Goal: Task Accomplishment & Management: Manage account settings

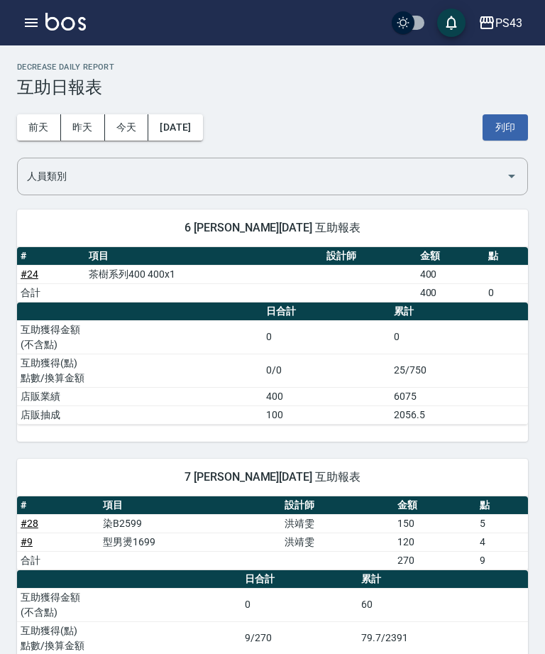
click at [127, 123] on button "今天" at bounding box center [127, 127] width 44 height 26
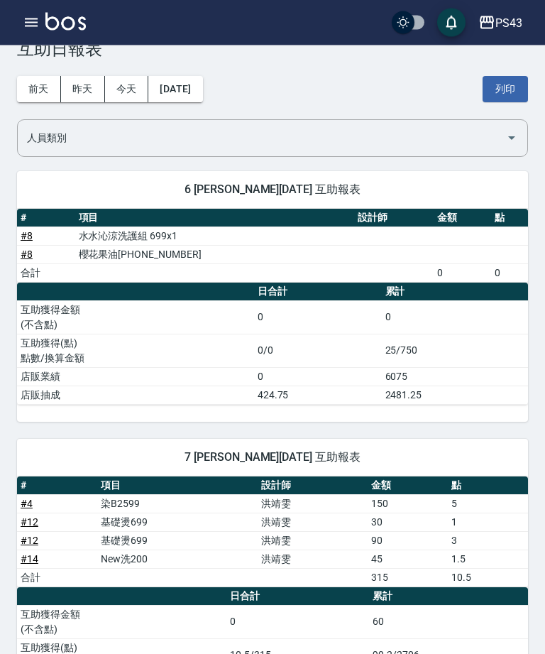
scroll to position [26, 0]
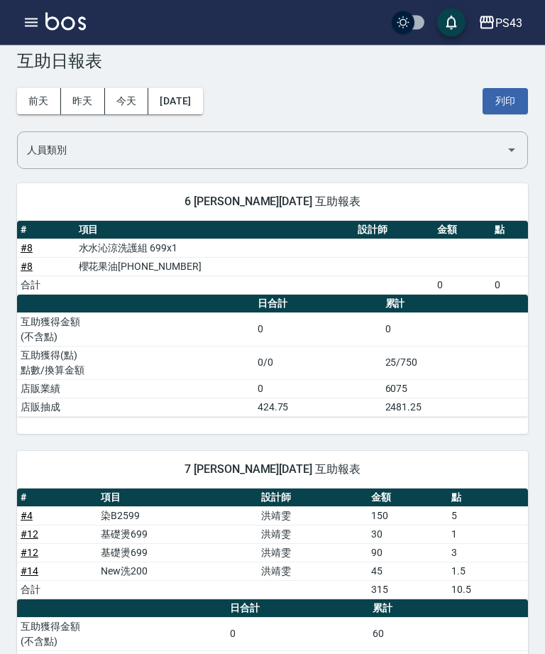
click at [28, 20] on icon "button" at bounding box center [31, 22] width 13 height 9
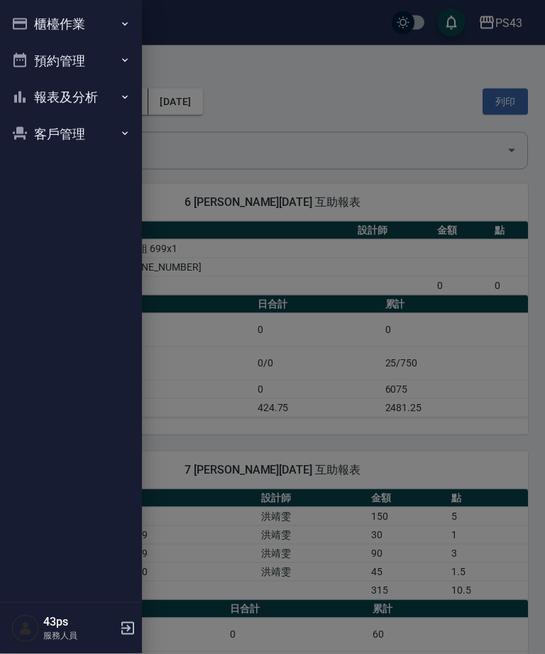
scroll to position [26, 0]
click at [100, 26] on button "櫃檯作業" at bounding box center [71, 24] width 131 height 37
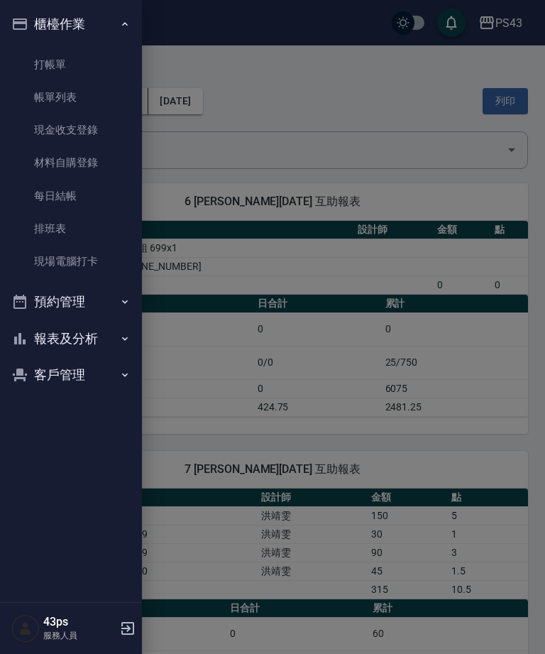
click at [106, 61] on link "打帳單" at bounding box center [71, 64] width 131 height 33
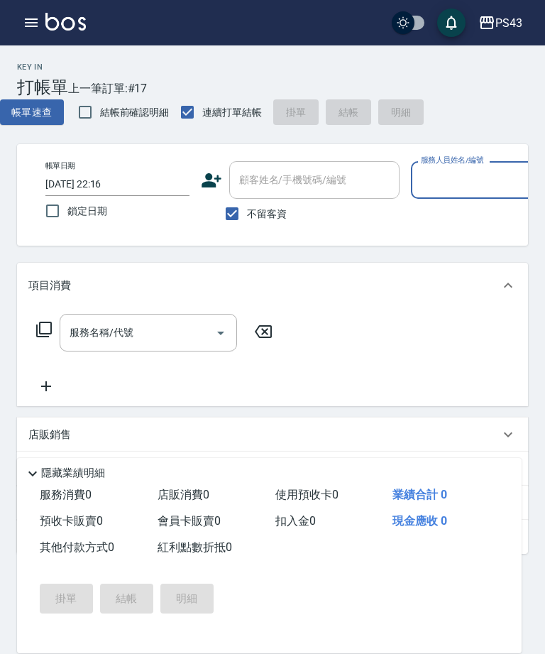
click at [474, 180] on input "服務人員姓名/編號" at bounding box center [482, 179] width 131 height 25
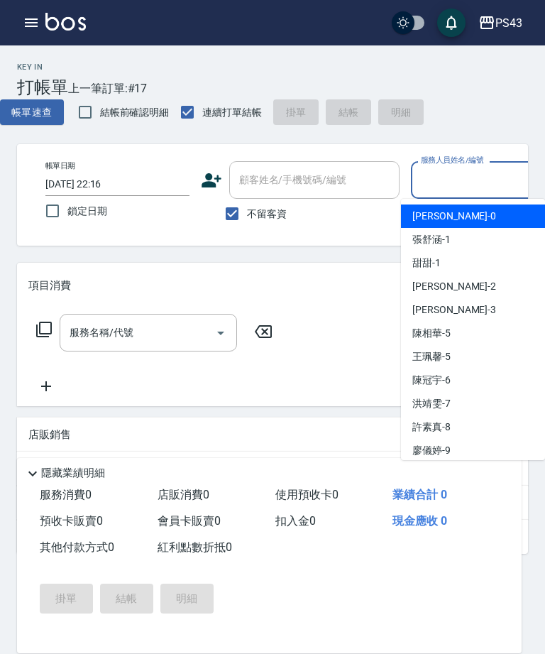
click at [461, 383] on div "[PERSON_NAME]-6" at bounding box center [473, 379] width 144 height 23
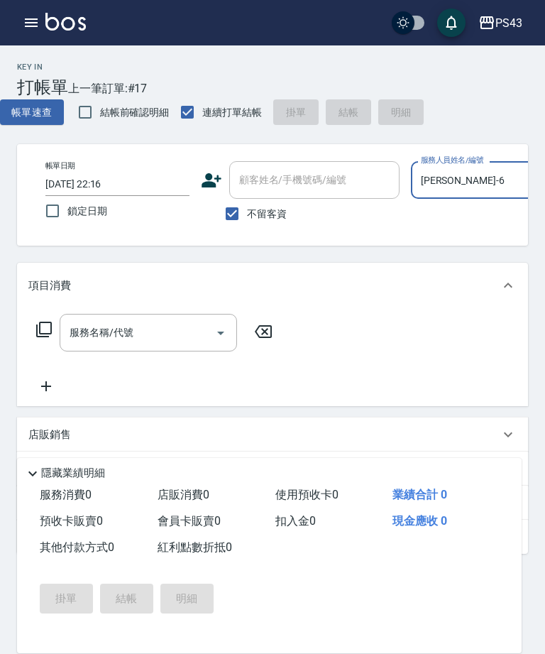
type input "[PERSON_NAME]-6"
click at [46, 334] on icon at bounding box center [44, 329] width 16 height 16
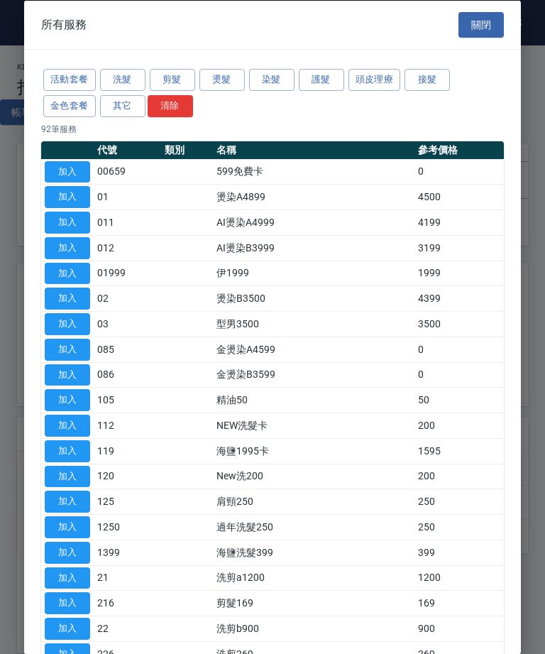
click at [266, 87] on button "染髮" at bounding box center [271, 80] width 45 height 22
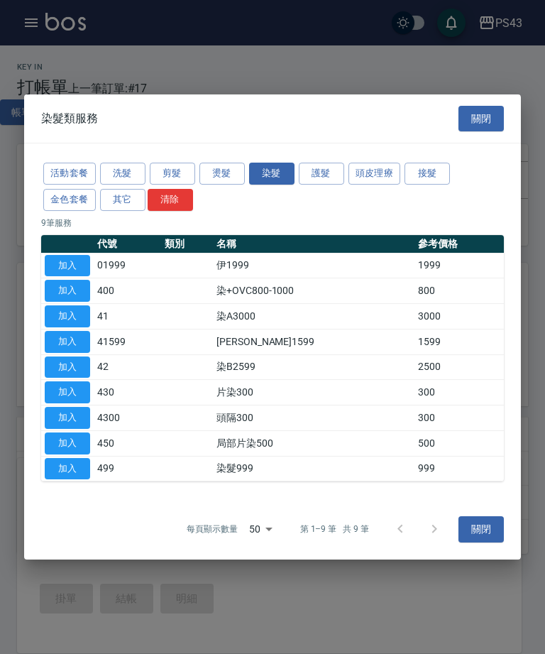
click at [75, 365] on button "加入" at bounding box center [67, 367] width 45 height 22
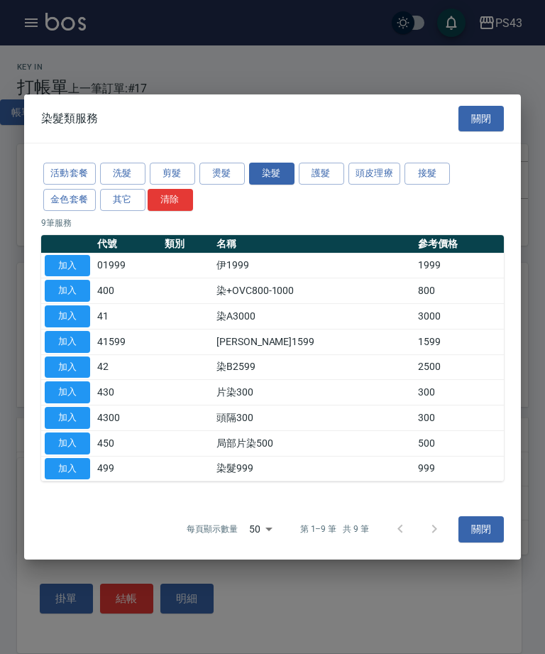
type input "染B2599(42)"
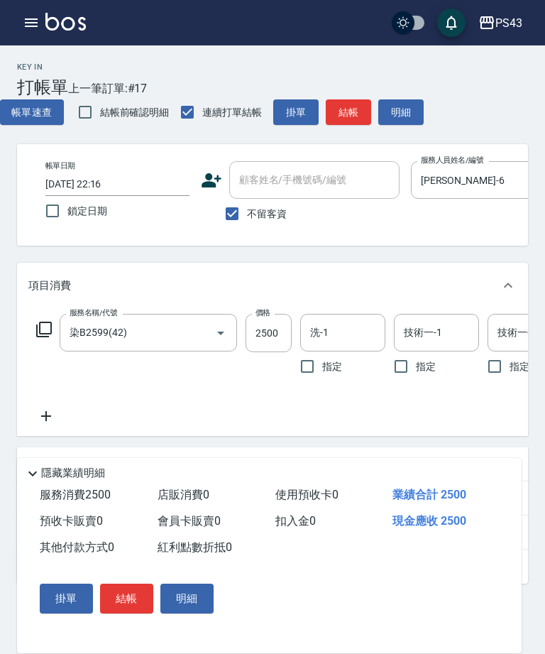
click at [67, 368] on div "服務名稱/代號 染B2599(42) 服務名稱/代號" at bounding box center [148, 347] width 177 height 67
click at [278, 339] on input "2500" at bounding box center [269, 333] width 46 height 38
type input "2100"
click at [363, 341] on input "洗-1" at bounding box center [343, 332] width 72 height 25
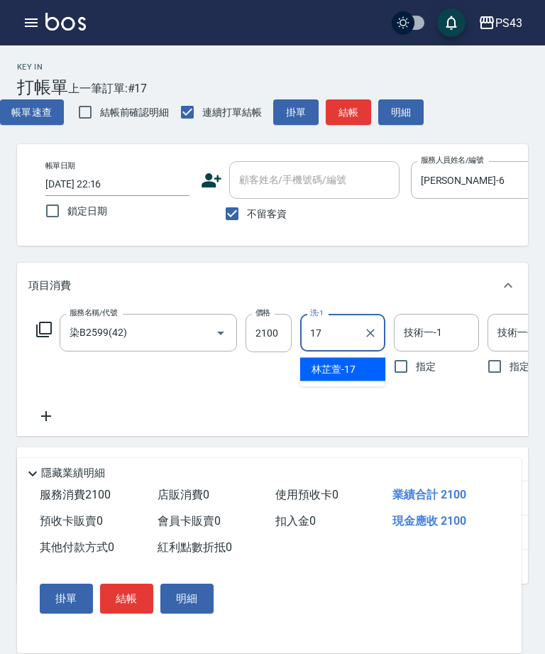
click at [357, 370] on div "[PERSON_NAME]-17" at bounding box center [342, 369] width 85 height 23
type input "[PERSON_NAME]-17"
click at [432, 331] on div "技術一-1 技術一-1" at bounding box center [436, 333] width 85 height 38
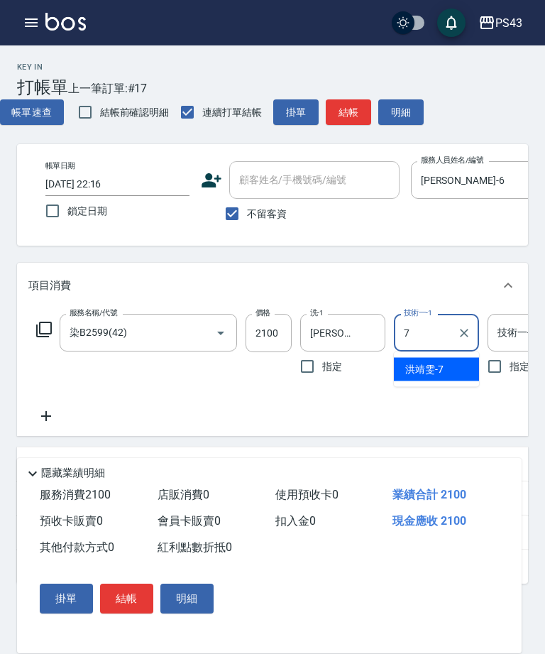
click at [436, 367] on span "[PERSON_NAME]-7" at bounding box center [424, 369] width 38 height 15
type input "[PERSON_NAME]-7"
click at [512, 334] on div "技術一-2 技術一-2" at bounding box center [530, 333] width 85 height 38
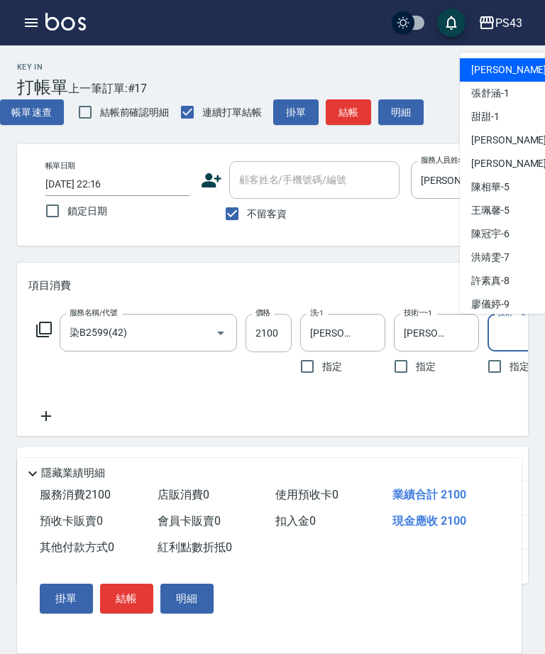
type input "ㄅ"
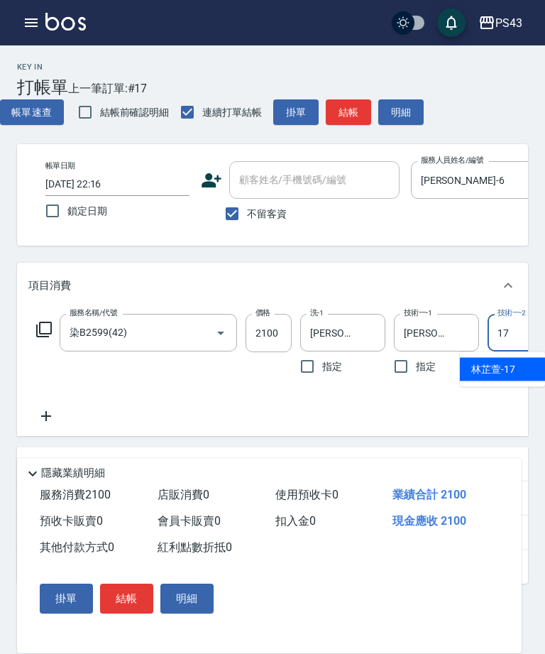
click at [510, 368] on span "[PERSON_NAME]-17" at bounding box center [493, 369] width 44 height 15
type input "[PERSON_NAME]-17"
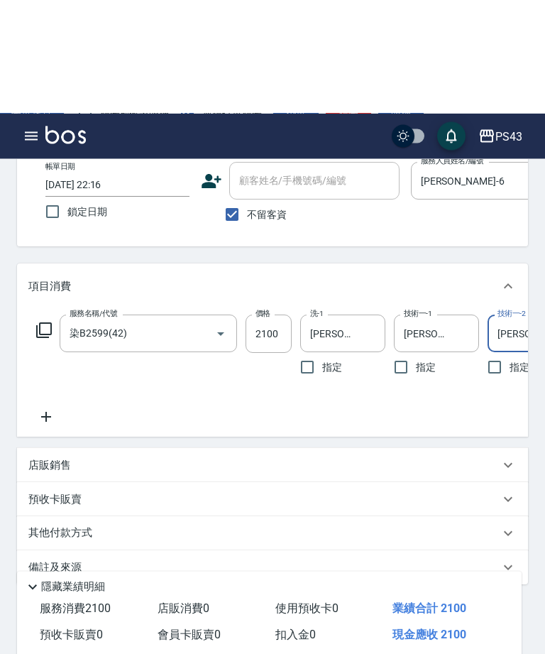
scroll to position [117, 0]
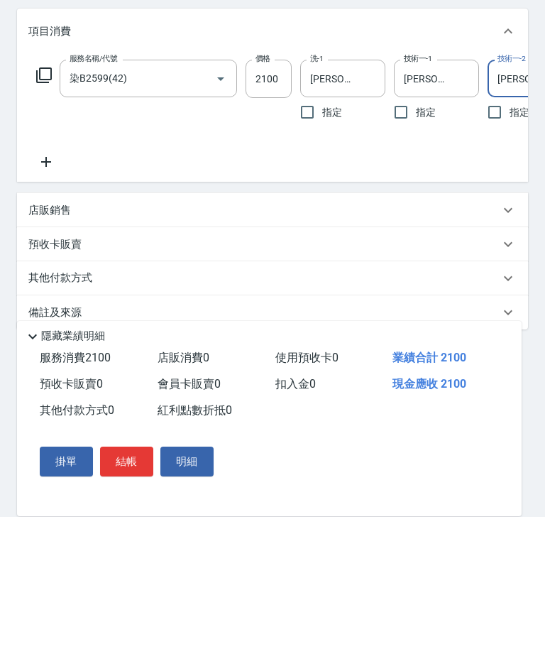
click at [257, 407] on div "其他付款方式" at bounding box center [263, 415] width 471 height 16
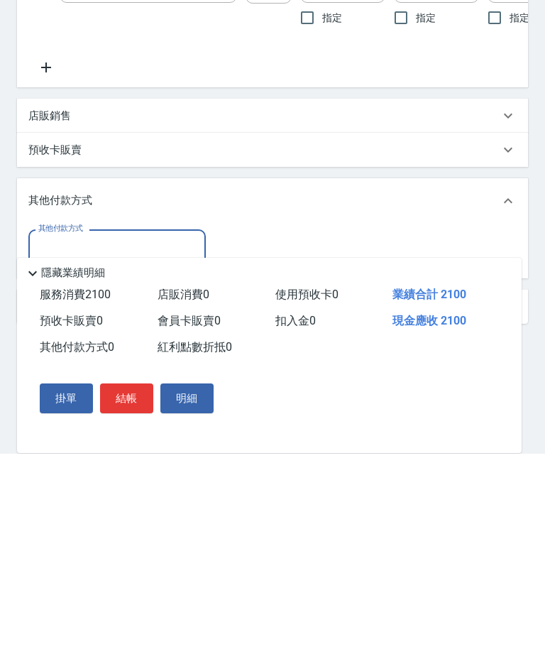
scroll to position [151, 0]
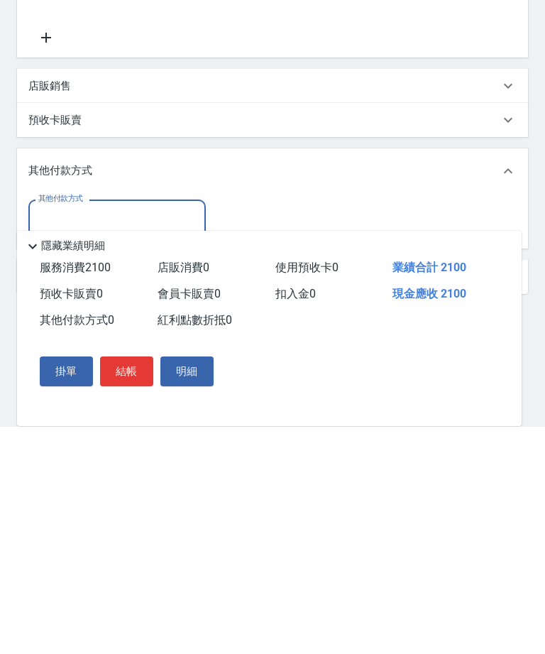
click at [162, 433] on input "其他付款方式" at bounding box center [117, 445] width 165 height 25
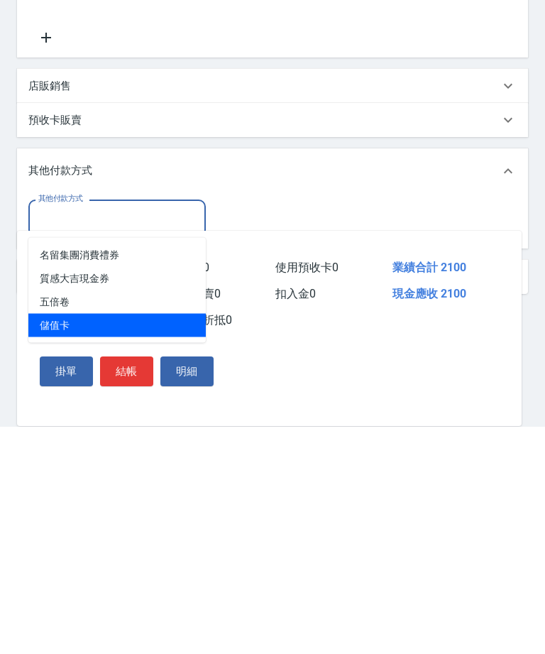
click at [111, 541] on span "儲值卡" at bounding box center [116, 552] width 177 height 23
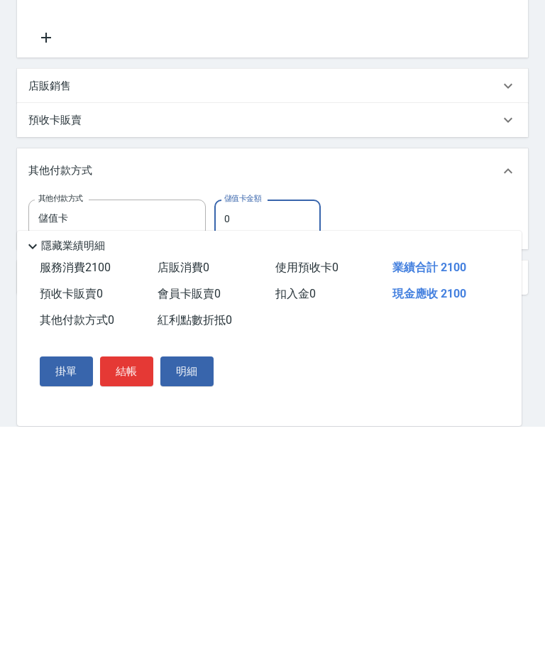
type input "儲值卡"
click at [122, 534] on div "其他付款方式 0" at bounding box center [93, 547] width 118 height 26
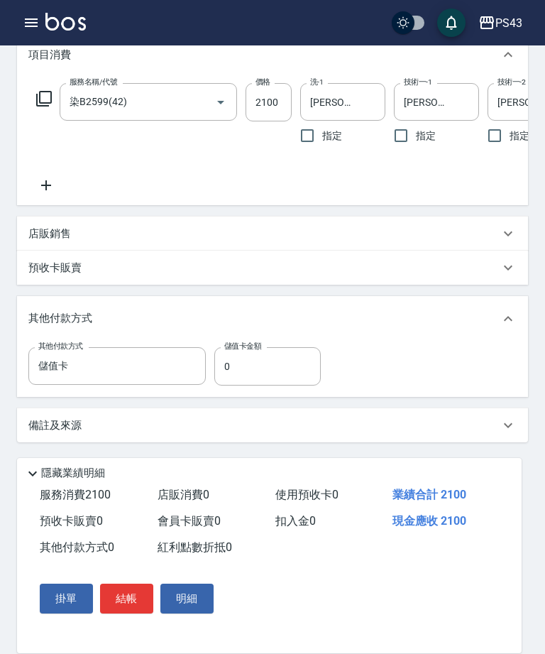
click at [226, 363] on input "0" at bounding box center [267, 366] width 106 height 38
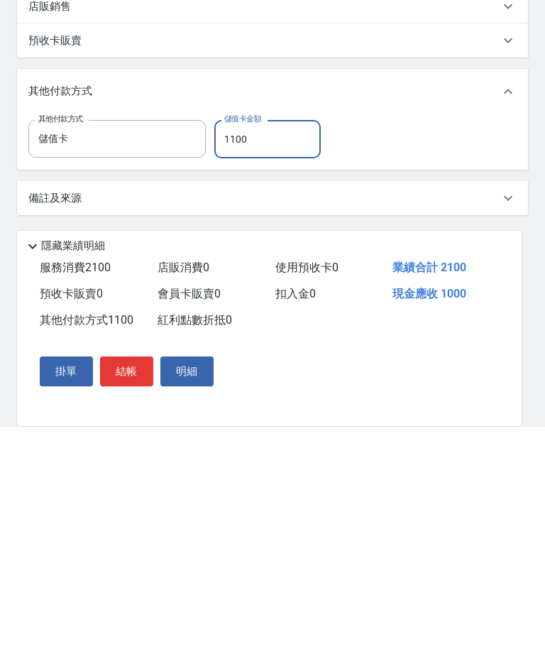
type input "1100"
click at [133, 583] on button "結帳" at bounding box center [126, 598] width 53 height 30
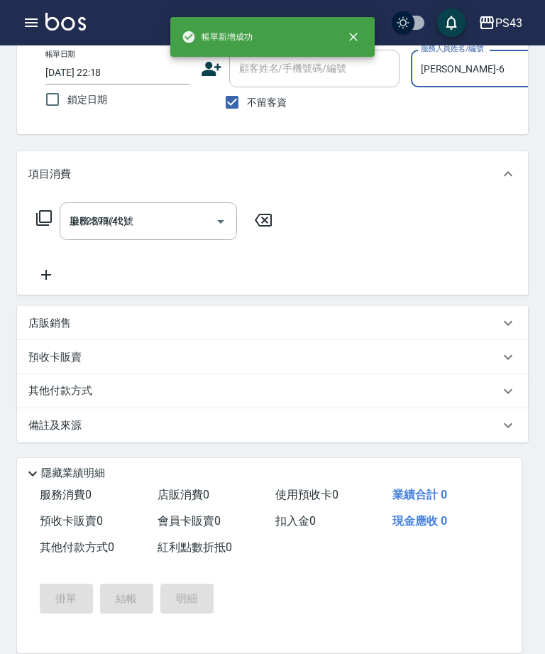
type input "[DATE] 22:18"
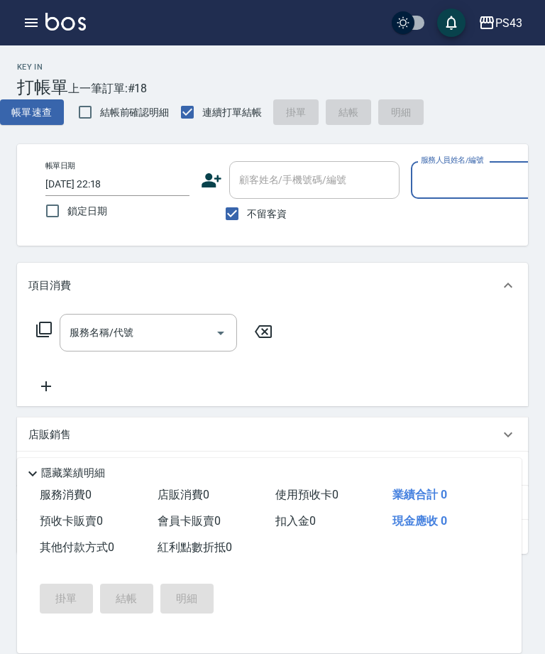
click at [485, 178] on input "服務人員姓名/編號" at bounding box center [482, 179] width 131 height 25
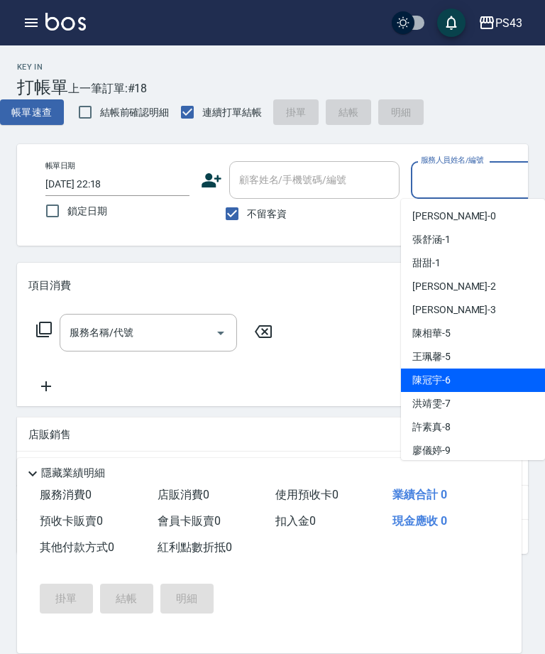
click at [459, 383] on div "[PERSON_NAME]-6" at bounding box center [473, 379] width 144 height 23
type input "[PERSON_NAME]-6"
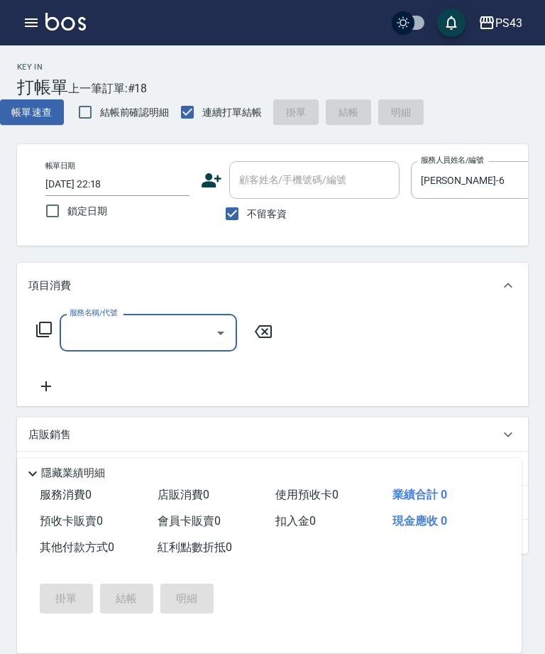
click at [530, 407] on div "Key In 打帳單 上一筆訂單:#18 帳單速查 結帳前確認明細 連續打單結帳 掛單 結帳 明細 帳單日期 [DATE] 22:18 鎖定日期 顧客姓名/手…" at bounding box center [272, 405] width 545 height 720
click at [38, 335] on icon at bounding box center [43, 329] width 17 height 17
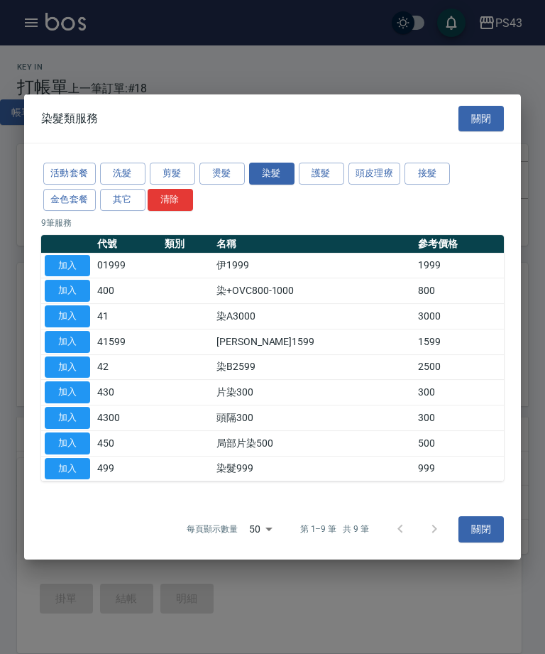
click at [60, 325] on button "加入" at bounding box center [67, 316] width 45 height 22
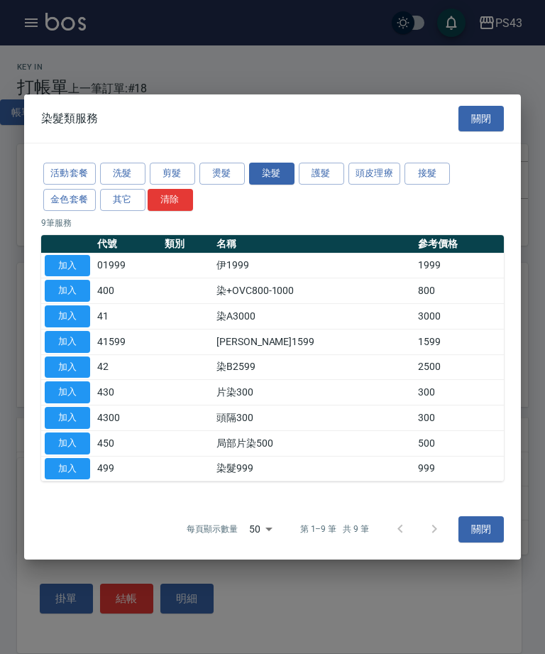
type input "染A3000(41)"
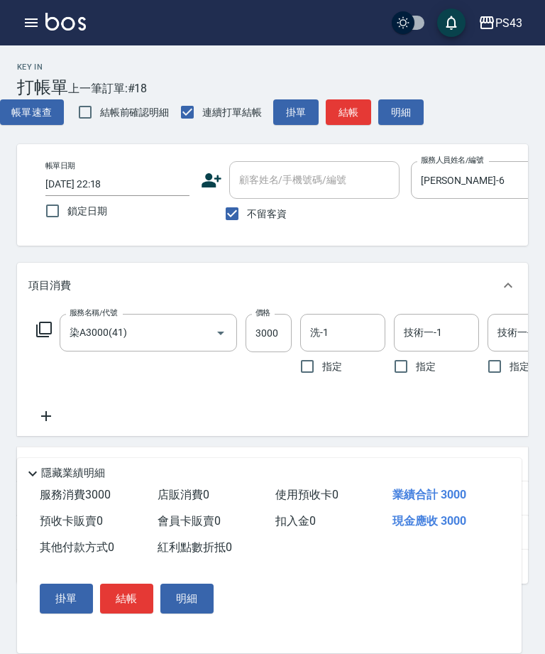
click at [351, 329] on input "洗-1" at bounding box center [343, 332] width 72 height 25
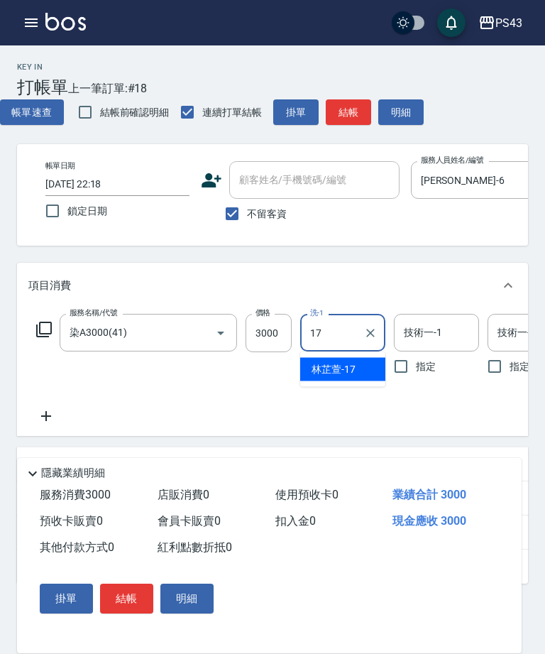
click at [358, 370] on div "[PERSON_NAME]-17" at bounding box center [342, 369] width 85 height 23
type input "[PERSON_NAME]-17"
click at [439, 329] on div "技術一-1 技術一-1" at bounding box center [436, 333] width 85 height 38
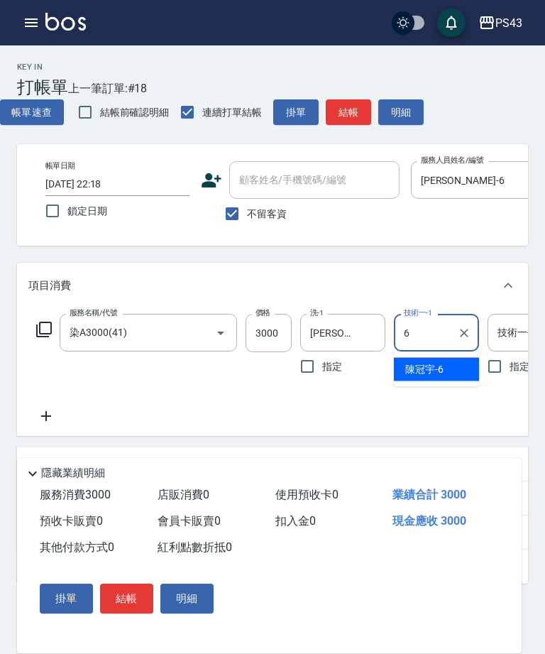
click at [452, 378] on div "[PERSON_NAME]-6" at bounding box center [436, 369] width 85 height 23
type input "[PERSON_NAME]-6"
click at [41, 322] on icon at bounding box center [44, 329] width 16 height 16
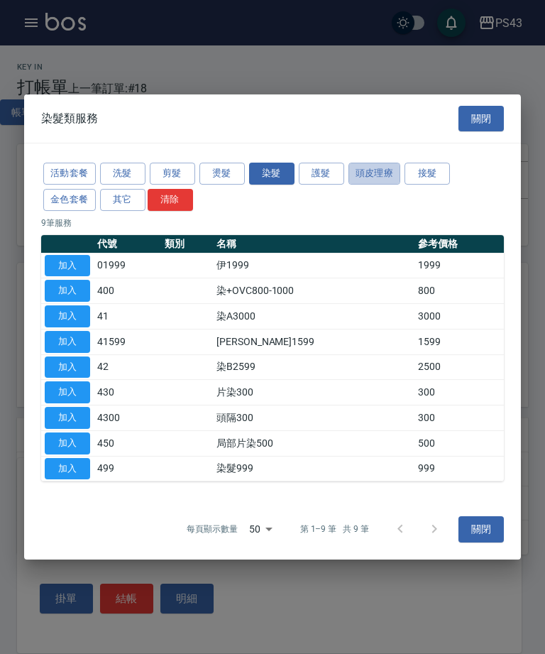
click at [377, 175] on button "頭皮理療" at bounding box center [374, 174] width 53 height 22
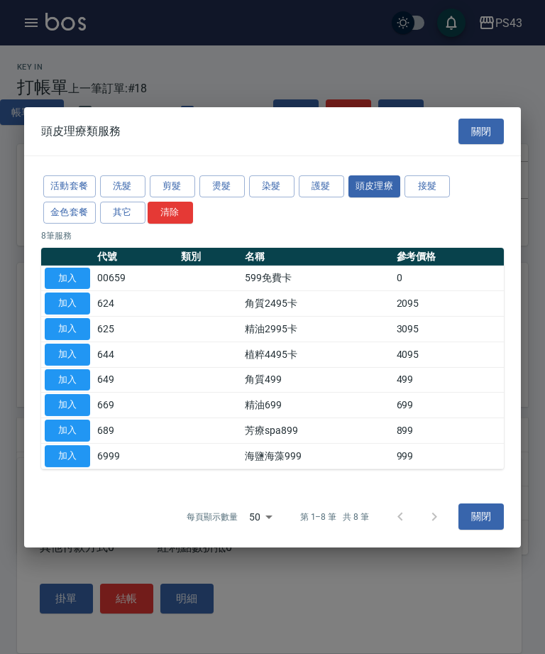
click at [70, 408] on button "加入" at bounding box center [67, 405] width 45 height 22
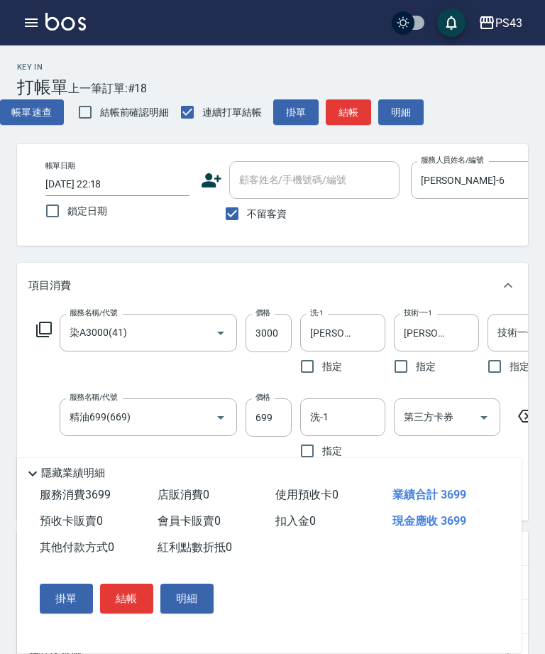
click at [275, 419] on input "699" at bounding box center [269, 417] width 46 height 38
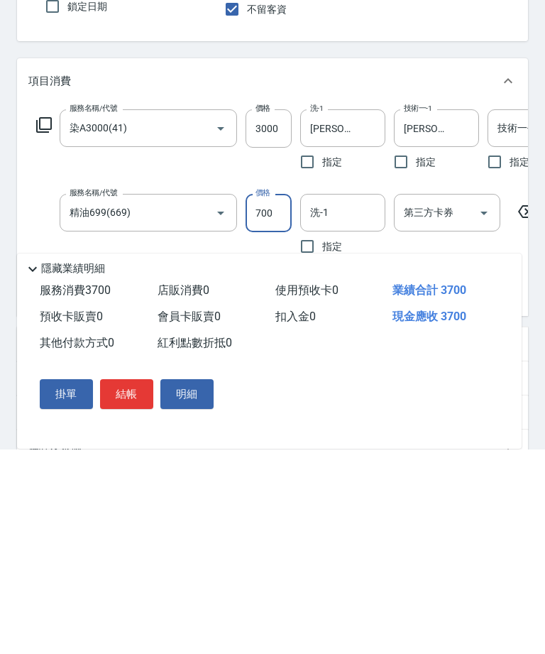
type input "700"
click at [358, 405] on input "洗-1" at bounding box center [343, 417] width 72 height 25
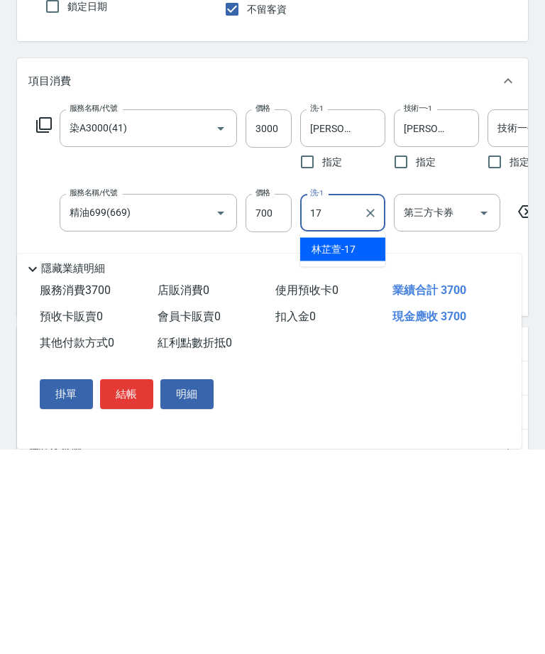
click at [351, 446] on span "[PERSON_NAME]-17" at bounding box center [334, 453] width 44 height 15
type input "[PERSON_NAME]-17"
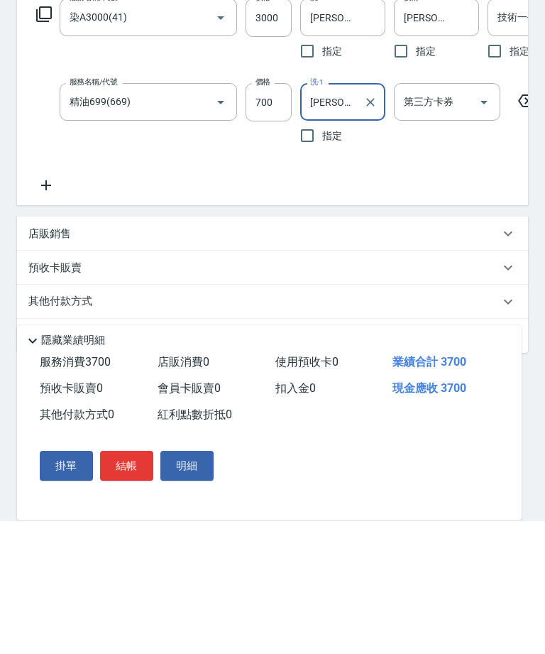
scroll to position [184, 0]
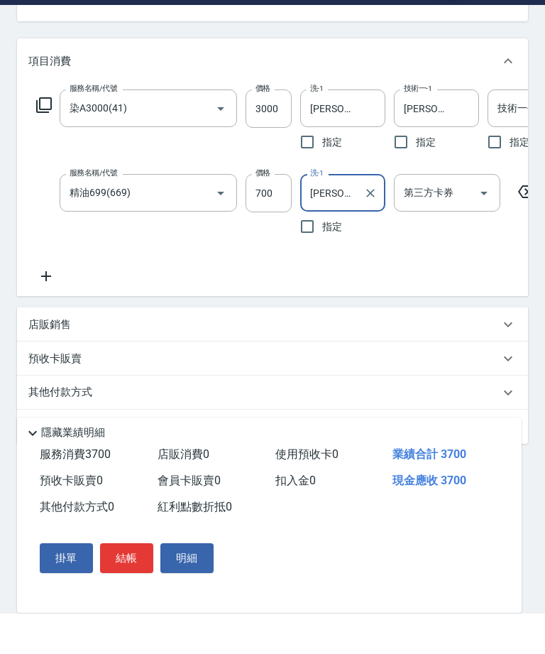
click at [43, 137] on icon at bounding box center [43, 145] width 17 height 17
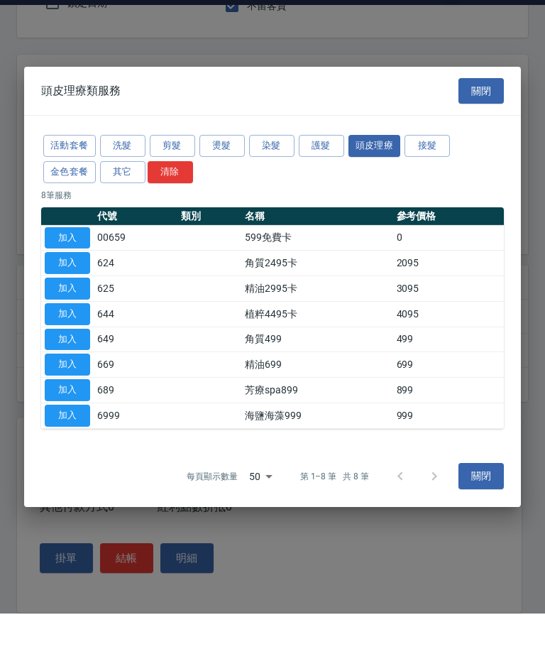
scroll to position [167, 0]
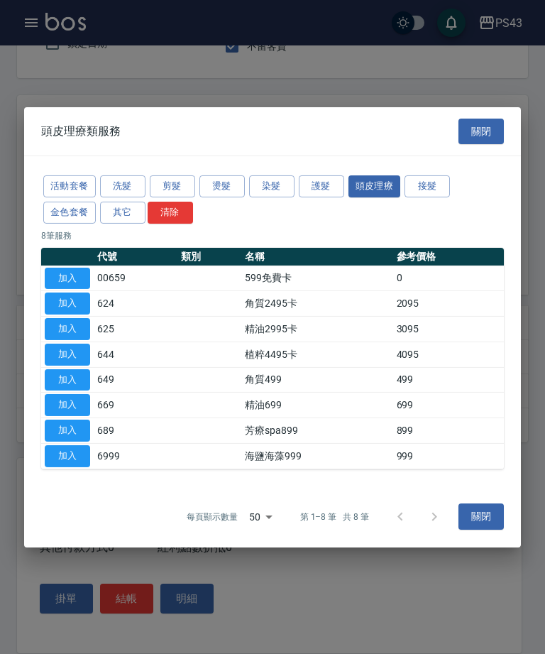
click at [479, 515] on button "關閉" at bounding box center [480, 516] width 45 height 26
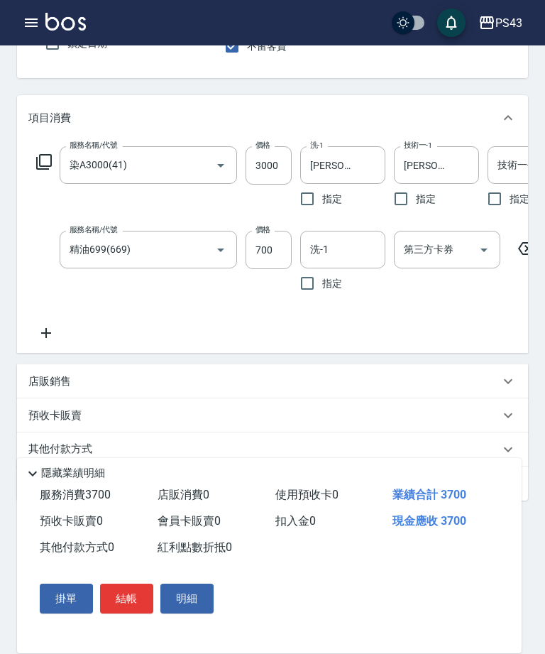
click at [39, 334] on icon at bounding box center [45, 332] width 35 height 17
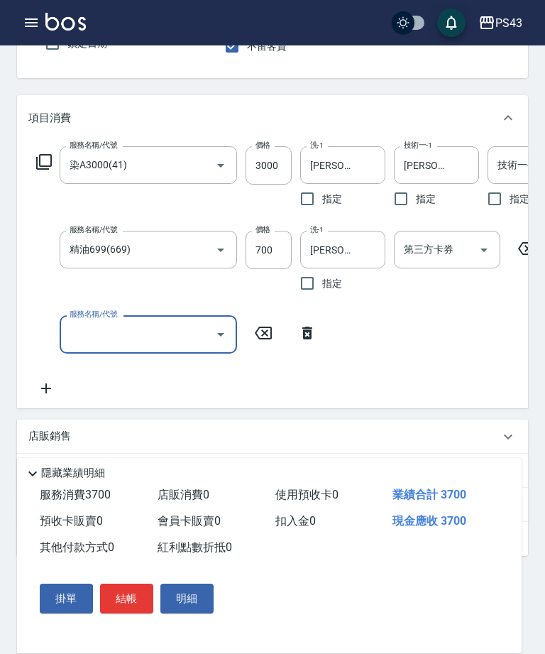
type input "[PERSON_NAME]-17"
type input "4"
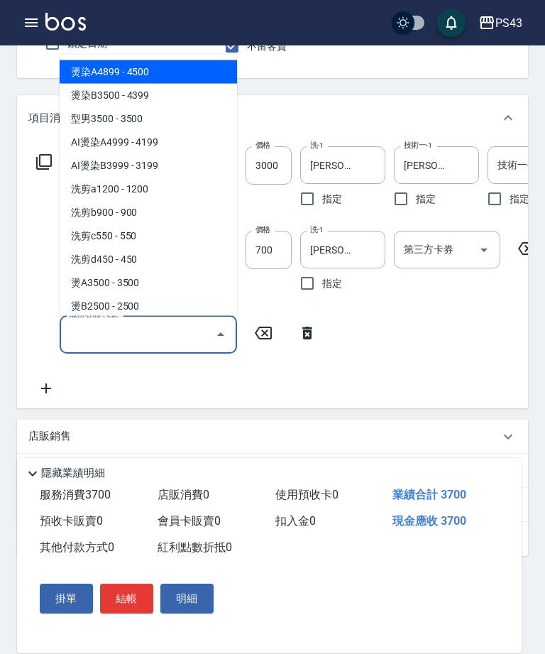
click at [312, 330] on icon at bounding box center [307, 332] width 10 height 13
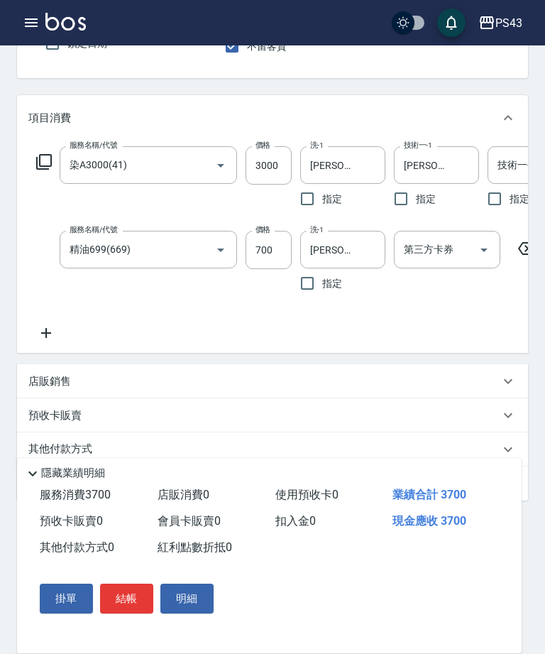
click at [405, 317] on div "服務名稱/代號 染A3000(41) 服務名稱/代號 價格 3000 價格 洗-1 [PERSON_NAME]-17 洗-1 指定 技術一-1 [PERSON…" at bounding box center [426, 243] width 797 height 195
click at [48, 166] on icon at bounding box center [44, 162] width 16 height 16
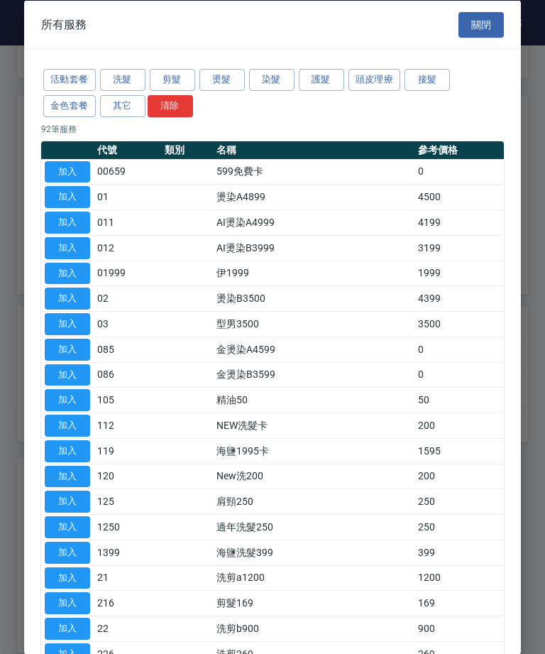
click at [277, 80] on button "染髮" at bounding box center [271, 80] width 45 height 22
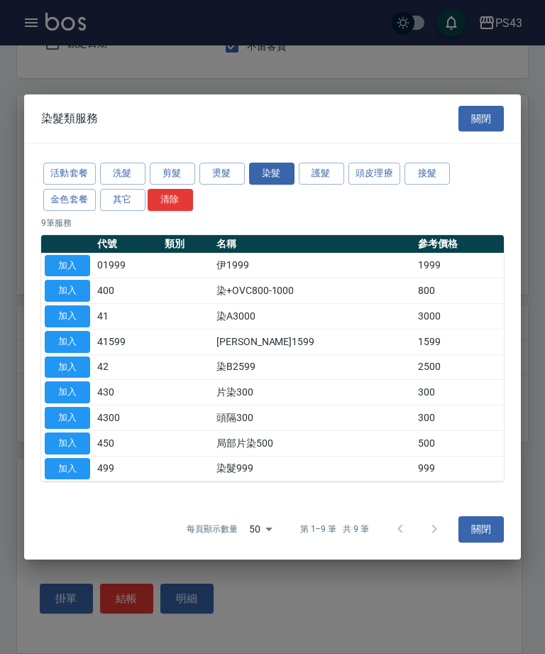
click at [67, 363] on button "加入" at bounding box center [67, 367] width 45 height 22
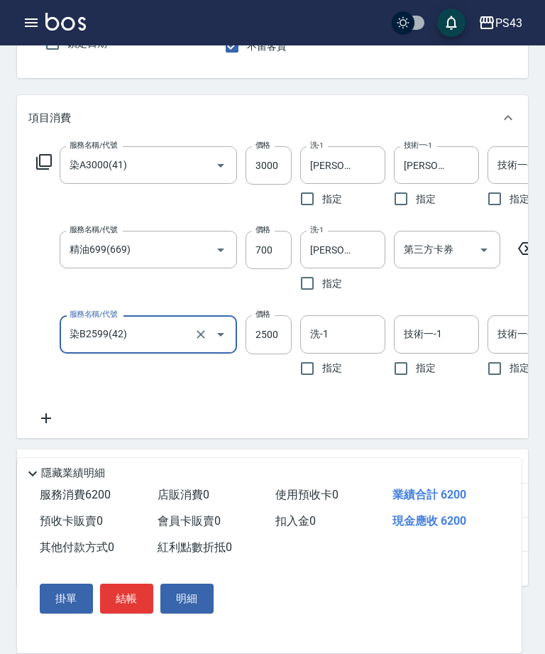
click at [263, 341] on input "2500" at bounding box center [269, 334] width 46 height 38
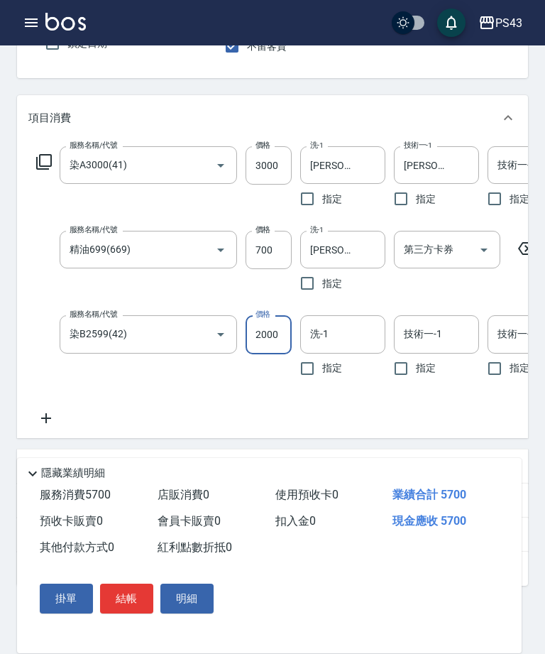
type input "2000"
click at [361, 343] on input "洗-1" at bounding box center [343, 333] width 72 height 25
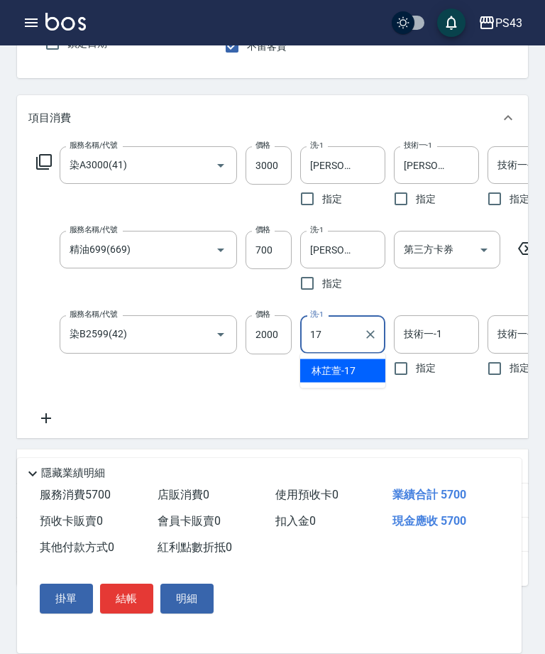
click at [361, 368] on div "[PERSON_NAME]-17" at bounding box center [342, 370] width 85 height 23
type input "[PERSON_NAME]-17"
click at [437, 335] on div "技術一-1 技術一-1" at bounding box center [436, 334] width 85 height 38
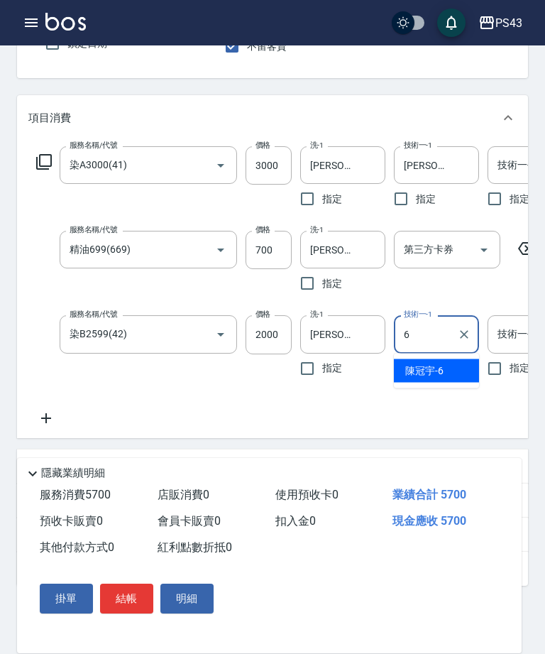
click at [438, 362] on div "[PERSON_NAME]-6" at bounding box center [436, 370] width 85 height 23
type input "[PERSON_NAME]-6"
click at [512, 334] on div "技術一-2 技術一-2" at bounding box center [530, 334] width 85 height 38
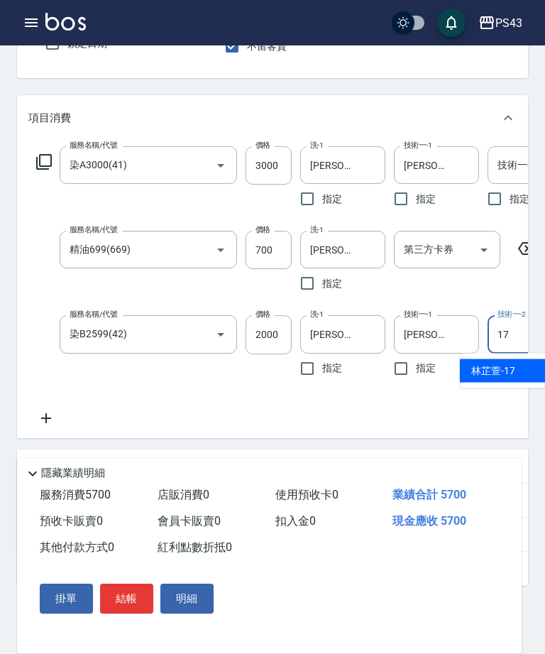
click at [500, 371] on span "[PERSON_NAME]-17" at bounding box center [493, 370] width 44 height 15
type input "[PERSON_NAME]-17"
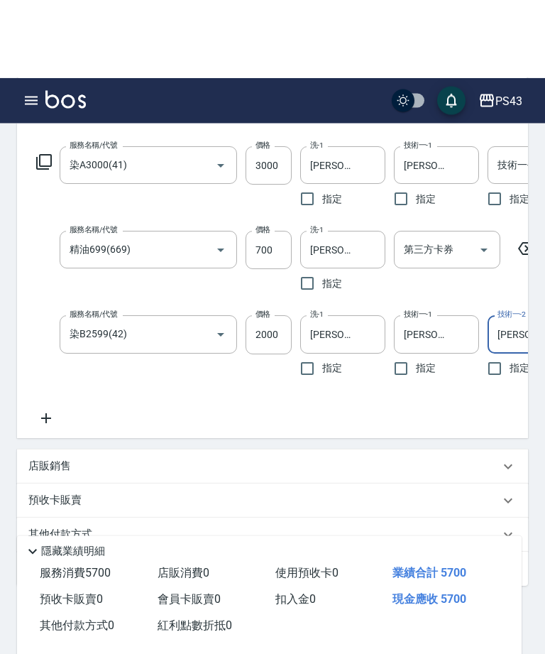
scroll to position [246, 0]
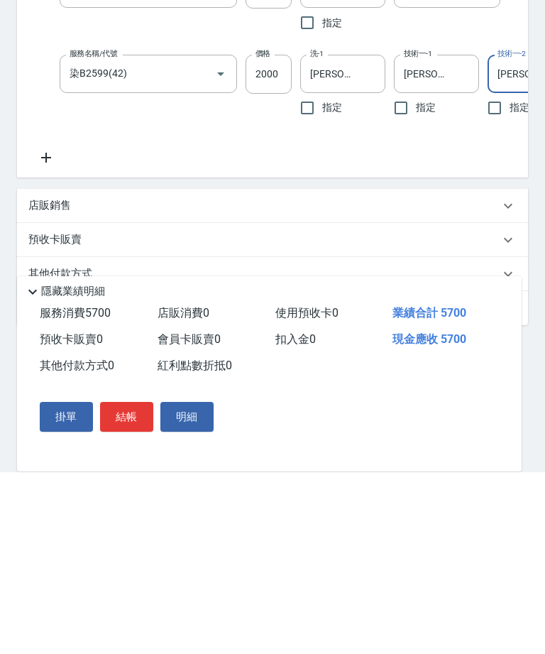
click at [206, 380] on div "店販銷售" at bounding box center [263, 387] width 471 height 15
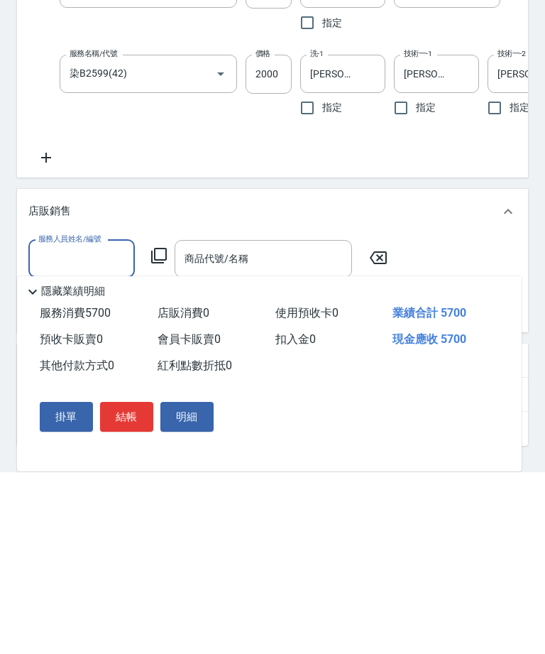
click at [75, 428] on input "服務人員姓名/編號" at bounding box center [82, 440] width 94 height 25
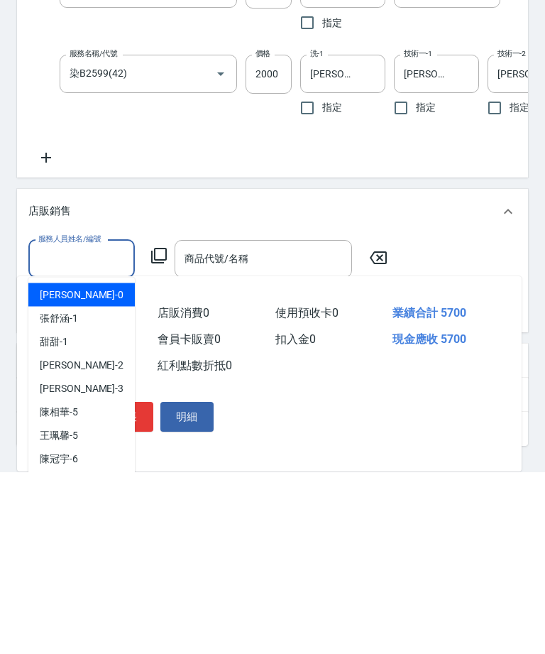
click at [79, 629] on div "[PERSON_NAME]-6" at bounding box center [81, 640] width 106 height 23
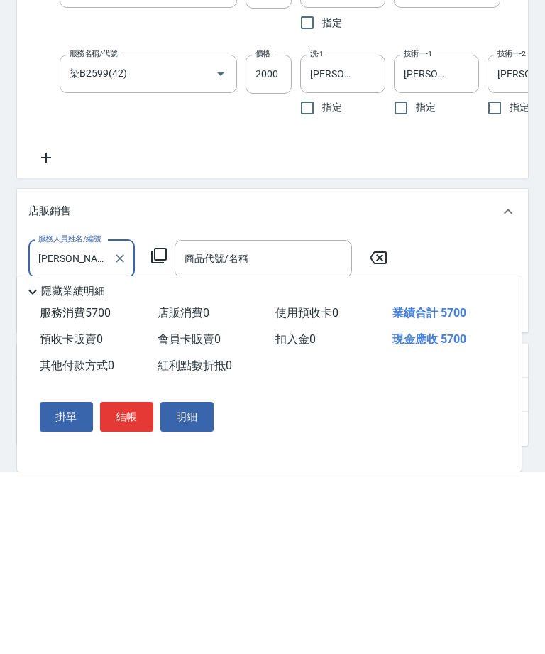
type input "[PERSON_NAME]-6"
click at [243, 422] on div "商品代號/名稱 商品代號/名稱" at bounding box center [263, 441] width 177 height 38
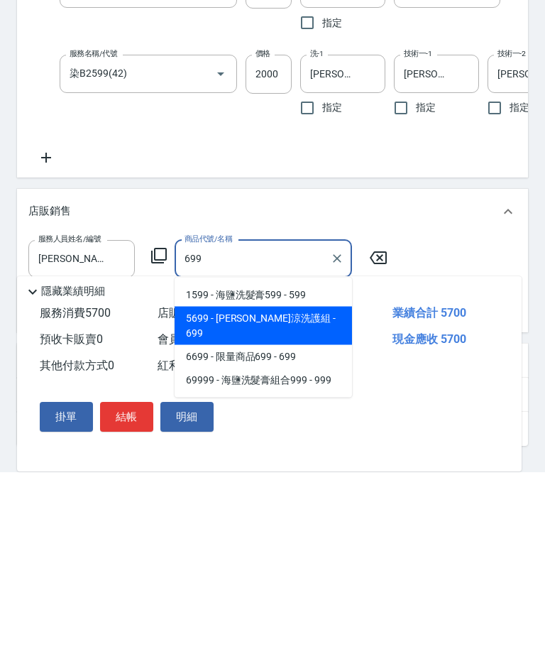
click at [313, 488] on span "5699 - [PERSON_NAME]涼洗護組 - 699" at bounding box center [263, 507] width 177 height 38
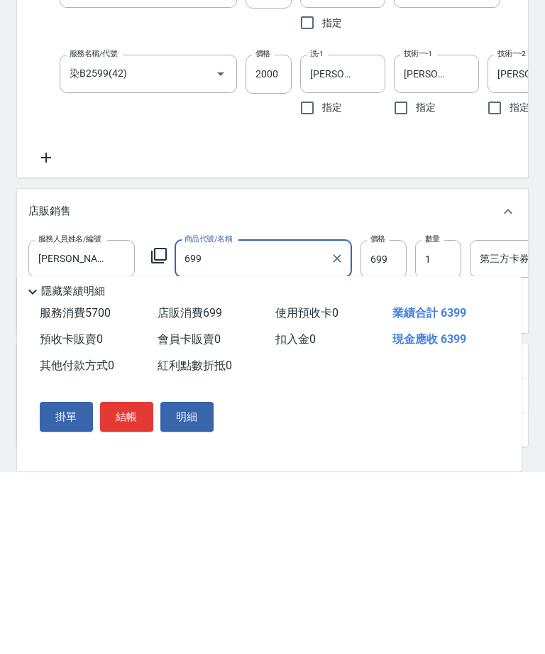
type input "水水沁涼洗護組"
click at [313, 488] on span "使用預收卡 0" at bounding box center [306, 494] width 63 height 13
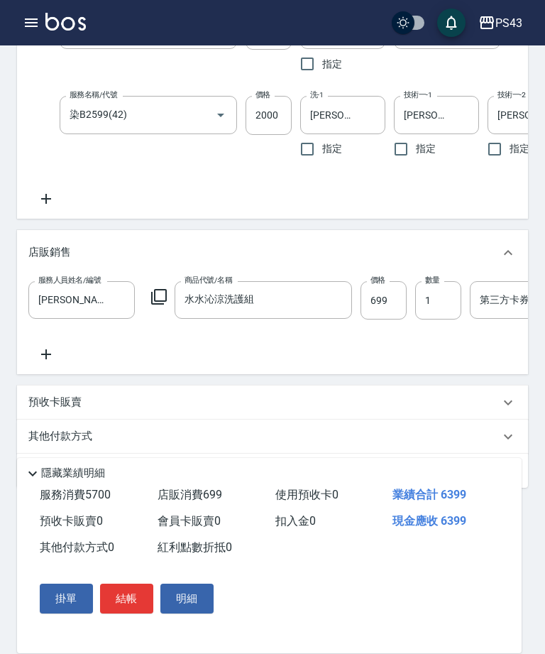
click at [387, 302] on input "699" at bounding box center [384, 300] width 46 height 38
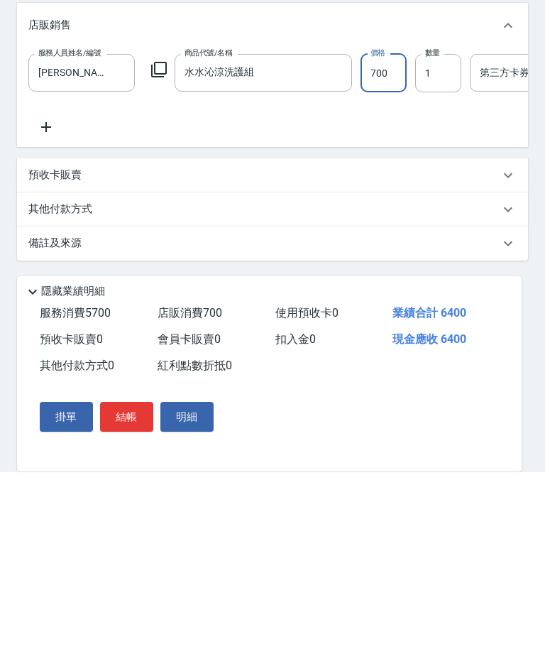
type input "700"
click at [131, 583] on button "結帳" at bounding box center [126, 598] width 53 height 30
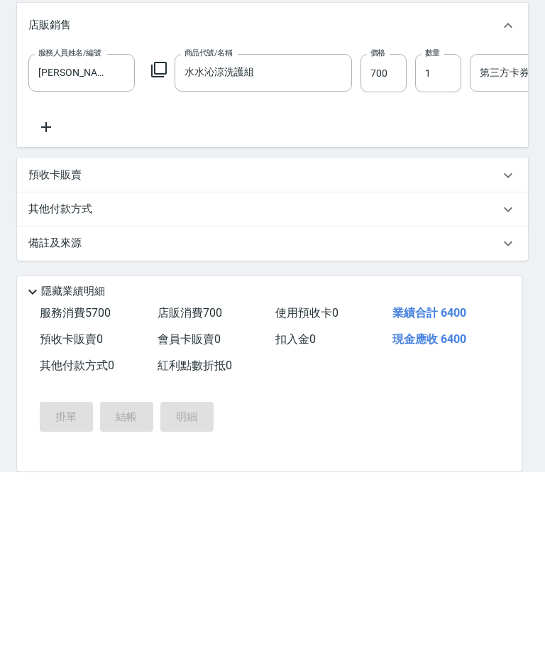
scroll to position [387, 0]
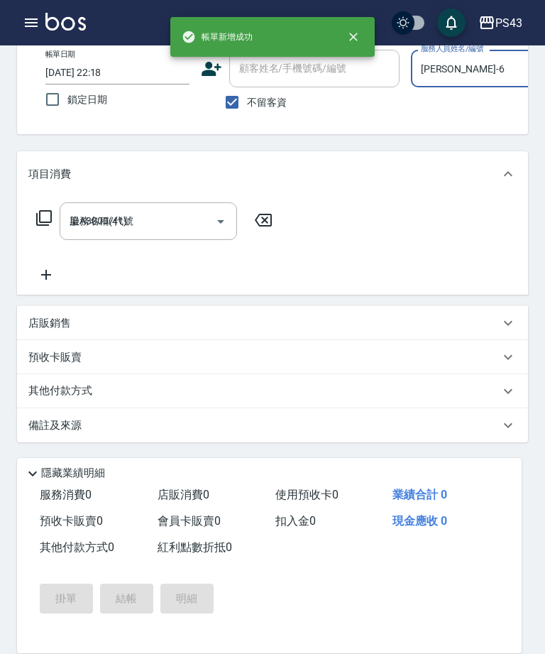
type input "[DATE] 22:20"
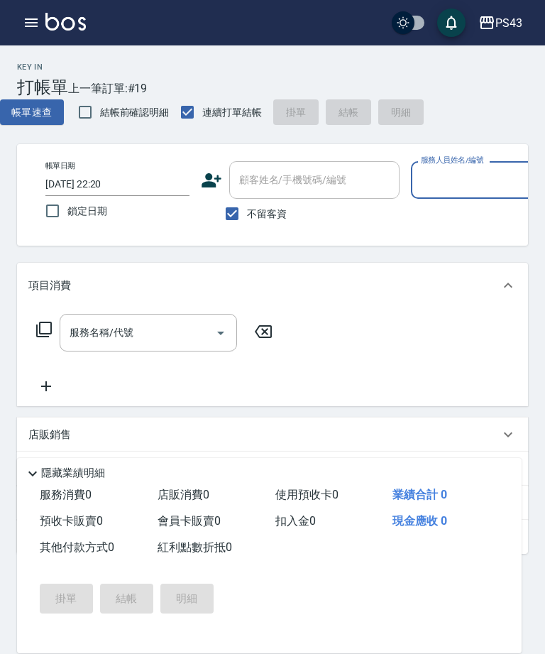
click at [33, 21] on icon "button" at bounding box center [31, 22] width 17 height 17
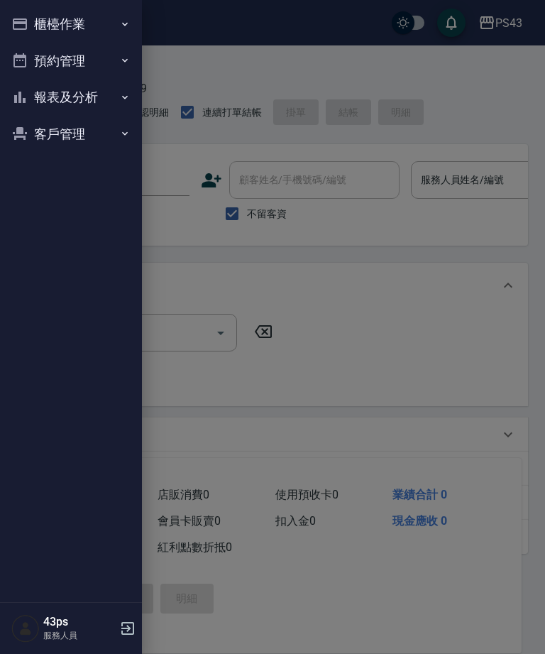
click at [33, 24] on button "櫃檯作業" at bounding box center [71, 24] width 131 height 37
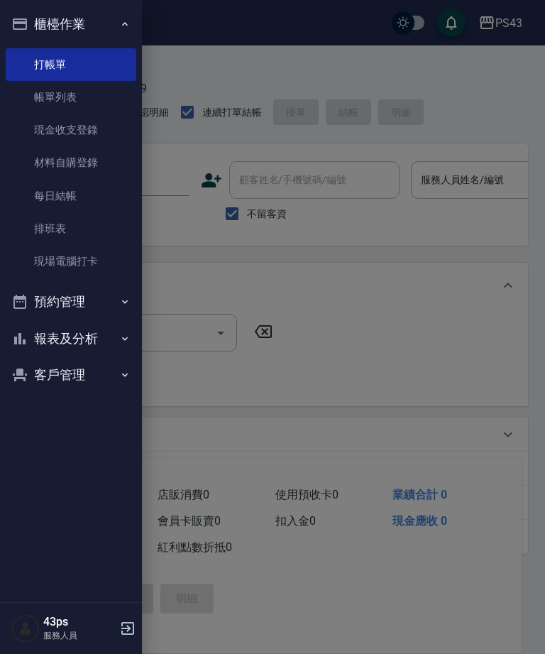
click at [89, 131] on link "現金收支登錄" at bounding box center [71, 130] width 131 height 33
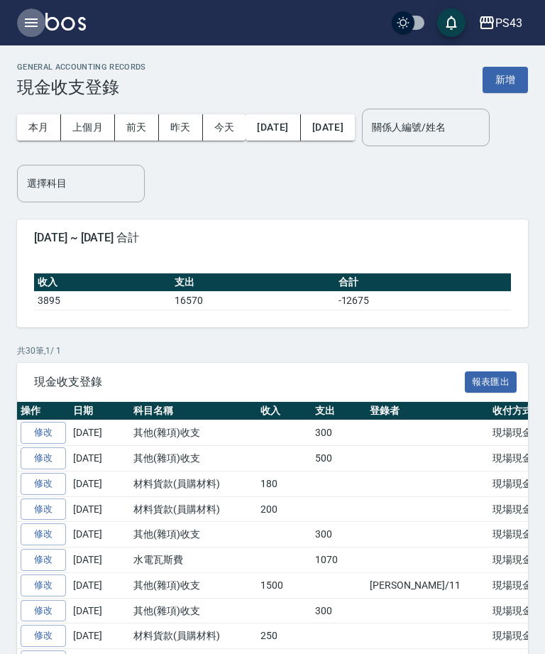
click at [30, 17] on icon "button" at bounding box center [31, 22] width 17 height 17
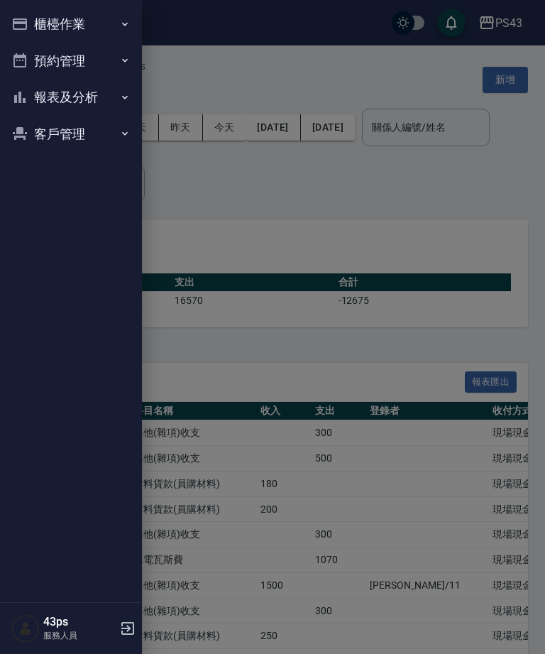
click at [102, 21] on button "櫃檯作業" at bounding box center [71, 24] width 131 height 37
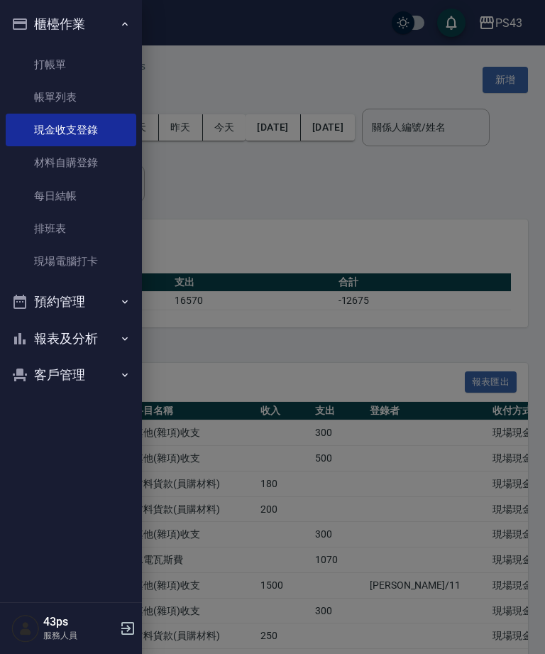
click at [89, 97] on link "帳單列表" at bounding box center [71, 97] width 131 height 33
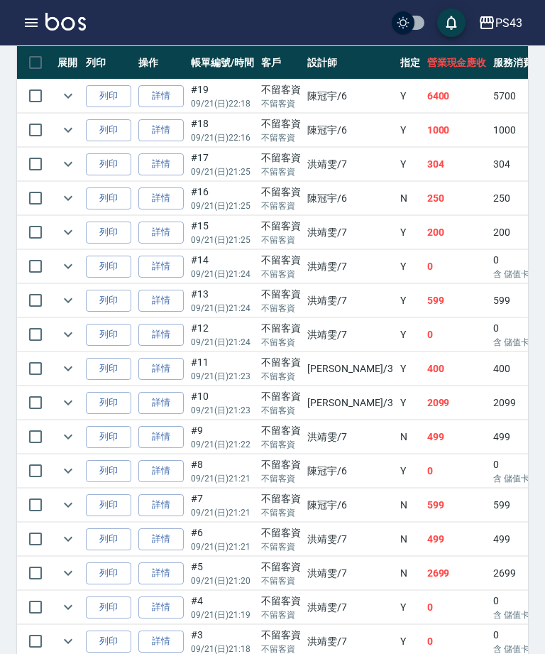
scroll to position [537, 0]
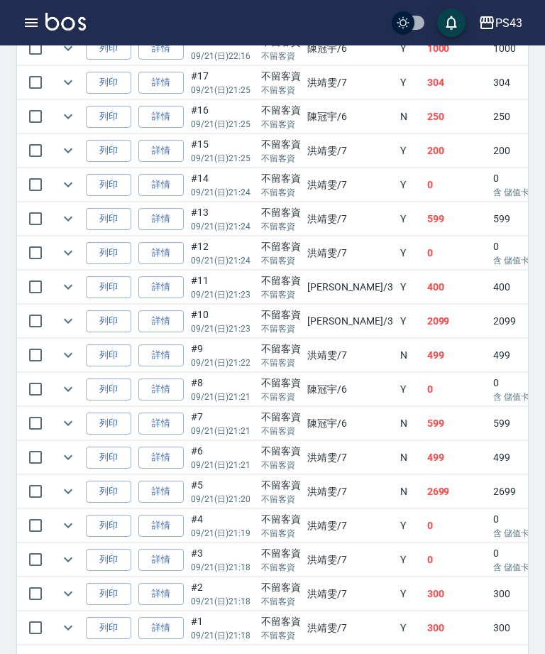
click at [27, 21] on icon "button" at bounding box center [31, 22] width 17 height 17
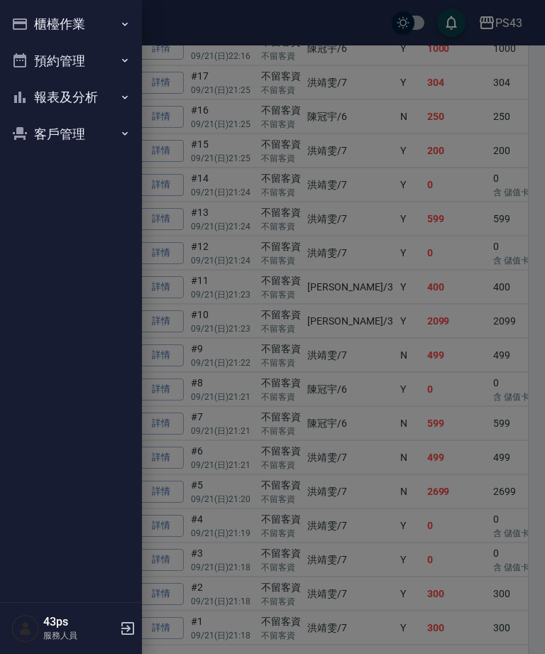
click at [89, 99] on button "報表及分析" at bounding box center [71, 97] width 131 height 37
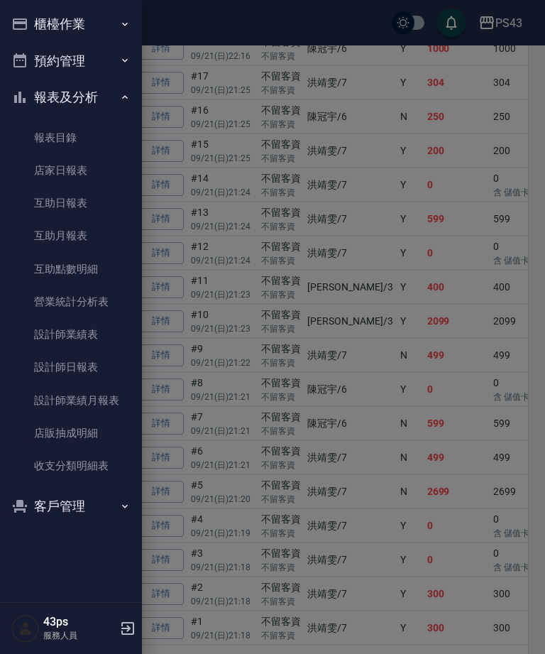
click at [99, 364] on link "設計師日報表" at bounding box center [71, 367] width 131 height 33
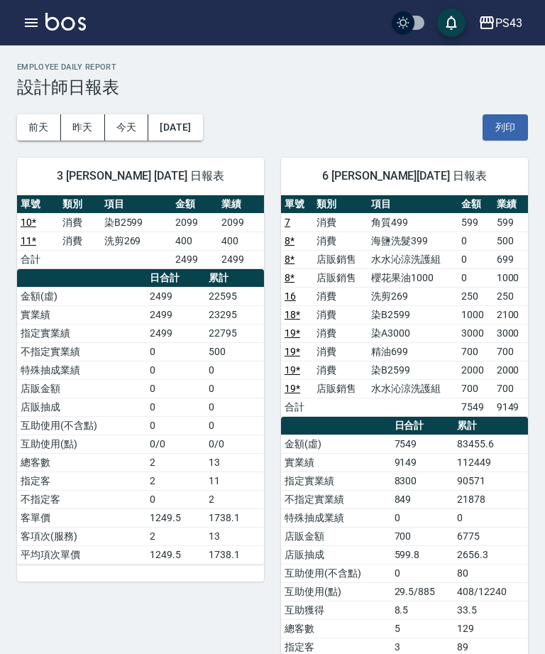
click at [23, 19] on icon "button" at bounding box center [31, 22] width 17 height 17
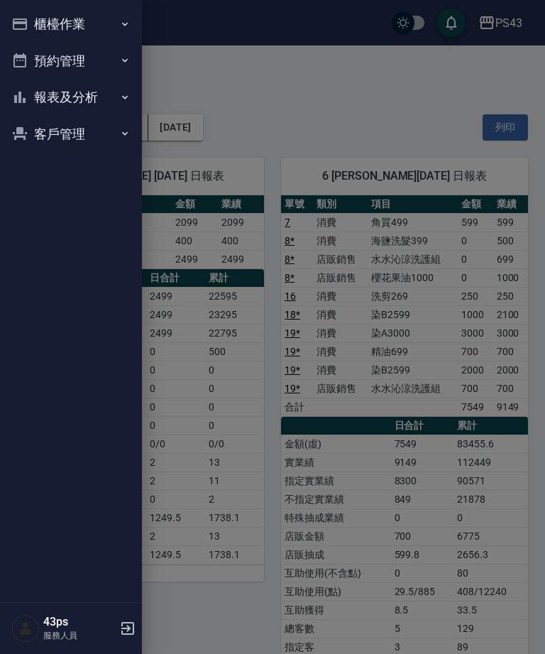
click at [105, 17] on button "櫃檯作業" at bounding box center [71, 24] width 131 height 37
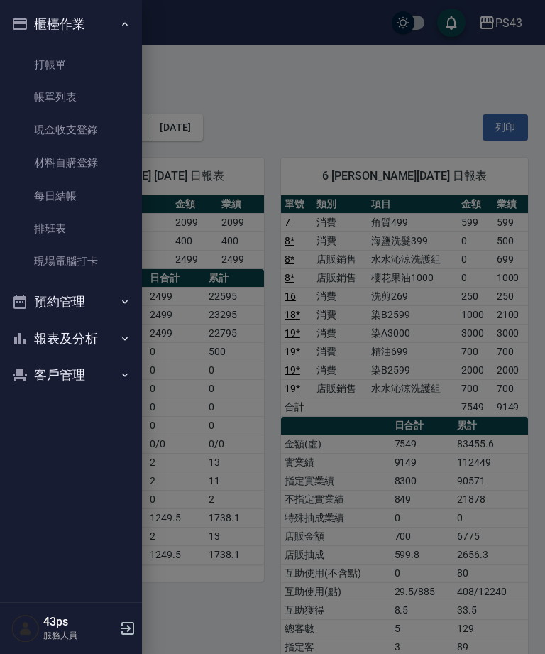
click at [96, 194] on link "每日結帳" at bounding box center [71, 196] width 131 height 33
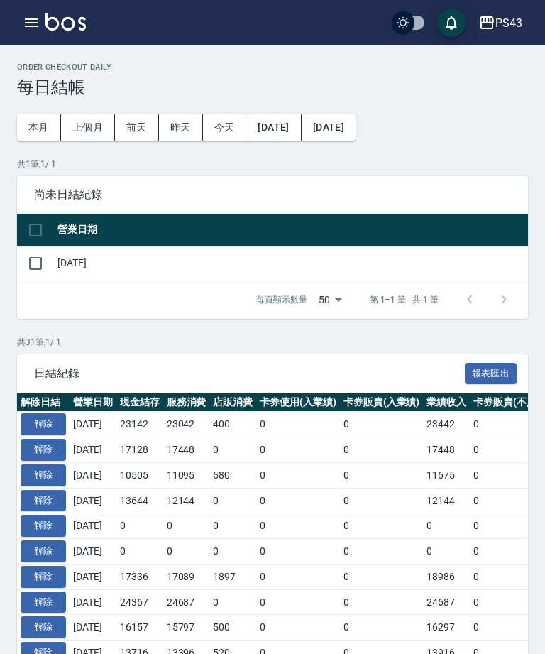
click at [35, 265] on input "checkbox" at bounding box center [36, 263] width 30 height 30
checkbox input "true"
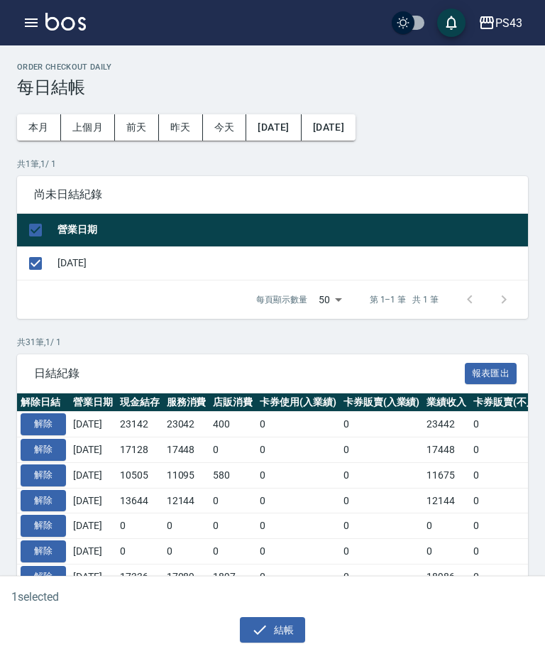
click at [281, 632] on button "結帳" at bounding box center [273, 630] width 66 height 26
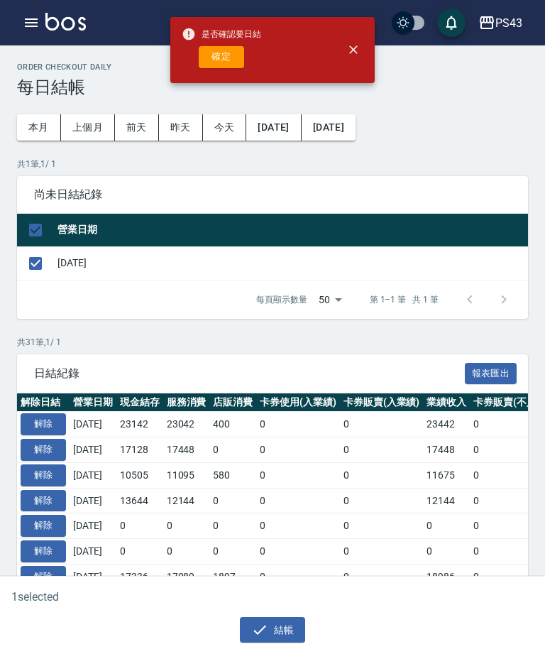
click at [230, 58] on button "確定" at bounding box center [221, 57] width 45 height 22
checkbox input "false"
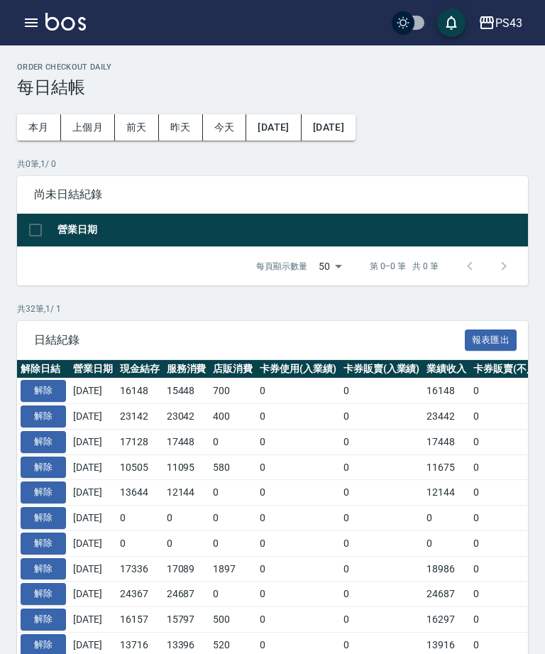
click at [27, 18] on icon "button" at bounding box center [31, 22] width 17 height 17
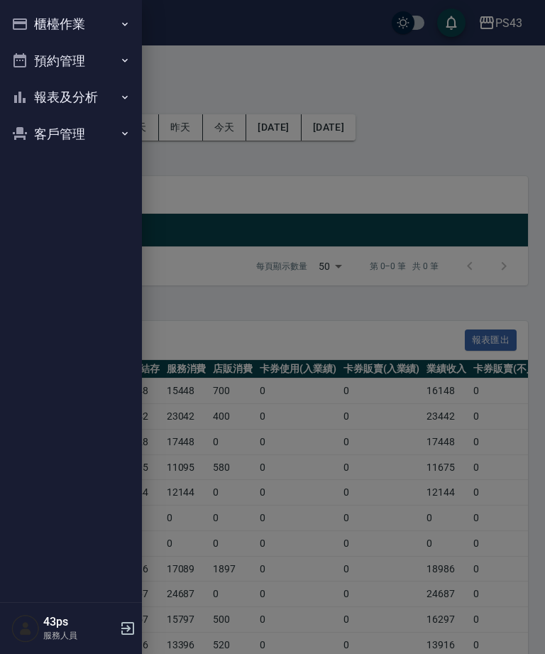
click at [35, 18] on button "櫃檯作業" at bounding box center [71, 24] width 131 height 37
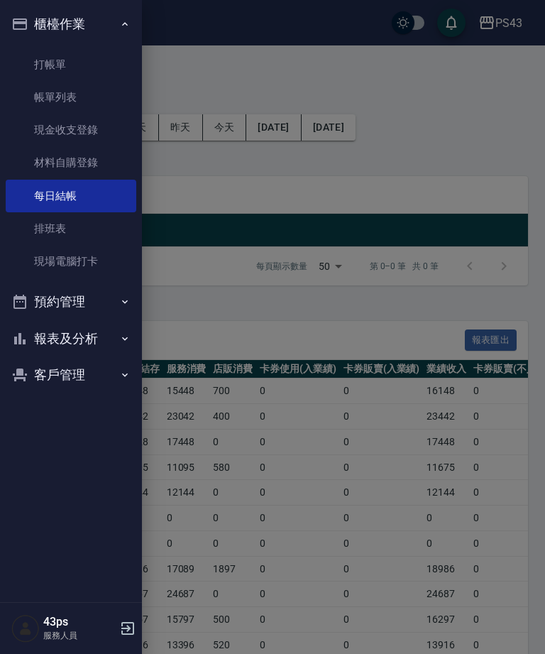
click at [58, 336] on button "報表及分析" at bounding box center [71, 338] width 131 height 37
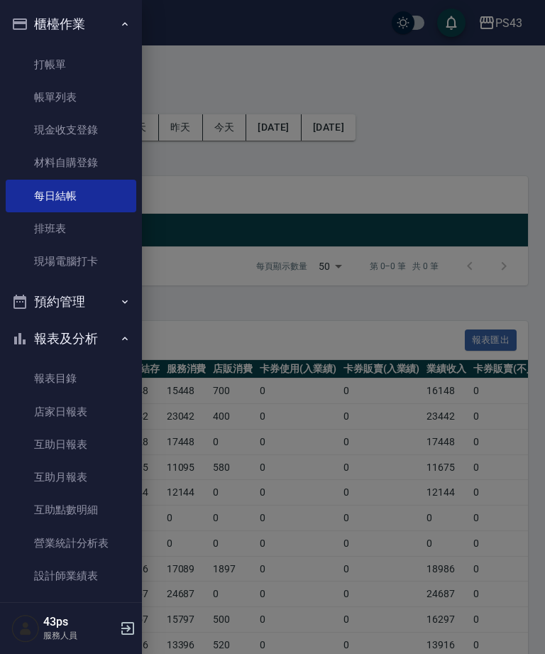
click at [50, 403] on link "店家日報表" at bounding box center [71, 411] width 131 height 33
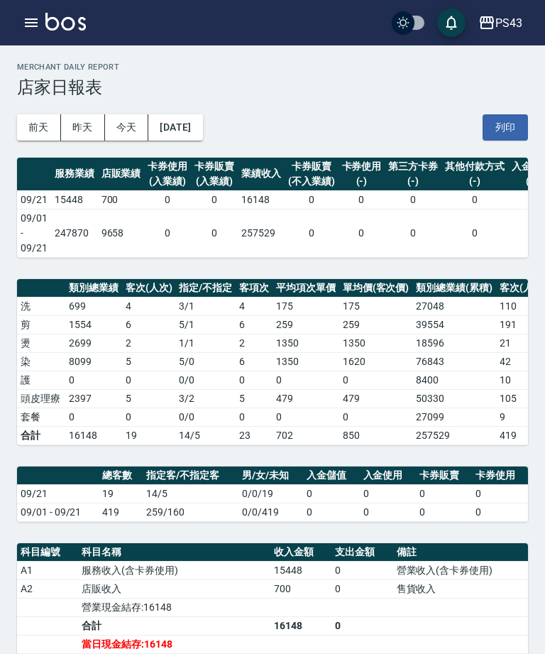
click at [33, 20] on icon "button" at bounding box center [31, 22] width 13 height 9
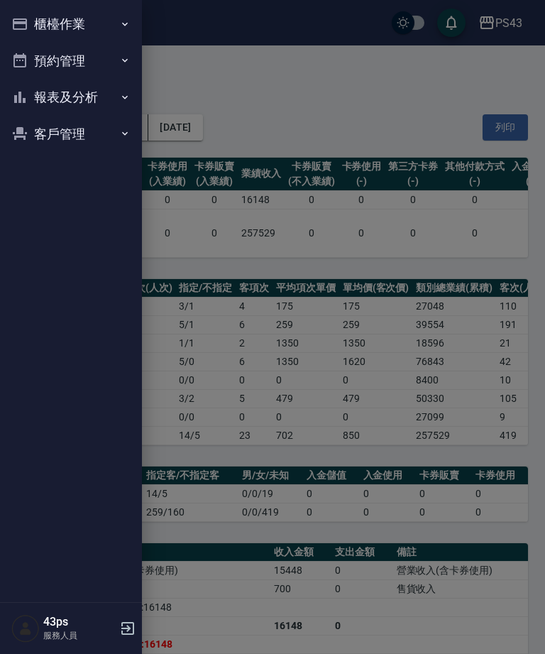
click at [75, 20] on button "櫃檯作業" at bounding box center [71, 24] width 131 height 37
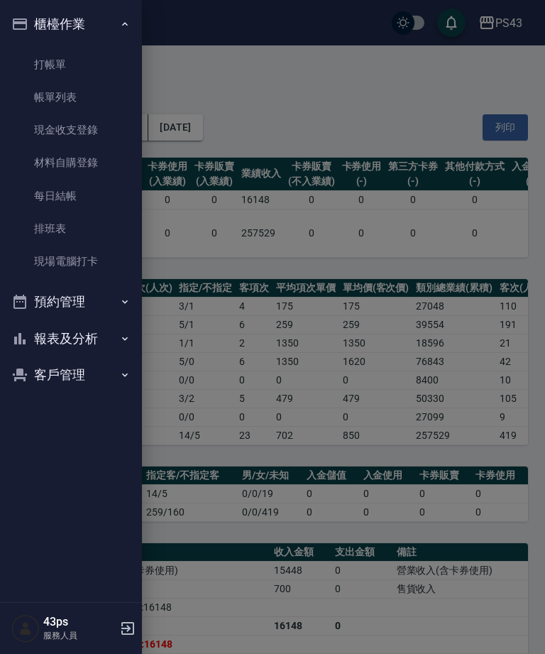
click at [92, 197] on link "每日結帳" at bounding box center [71, 196] width 131 height 33
